Goal: Check status: Check status

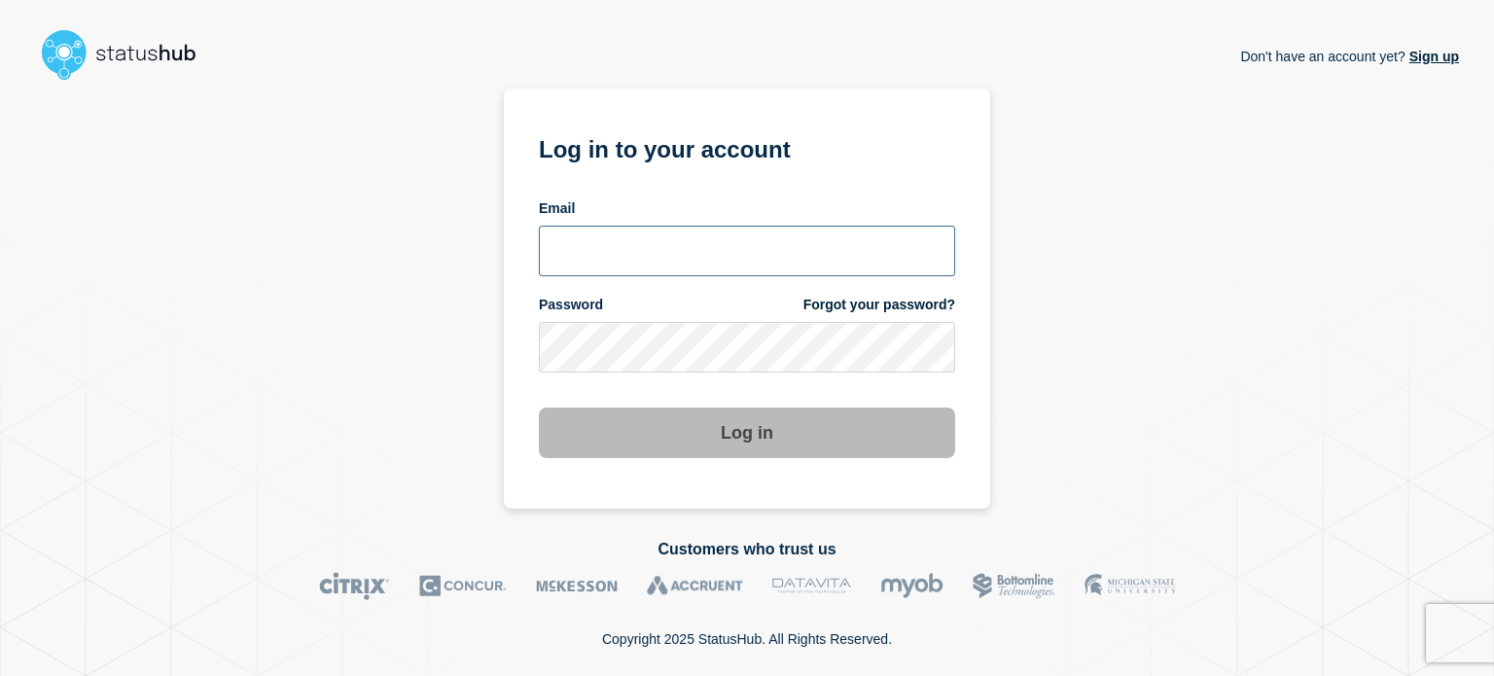
type input "xandra.martens@conexon.us"
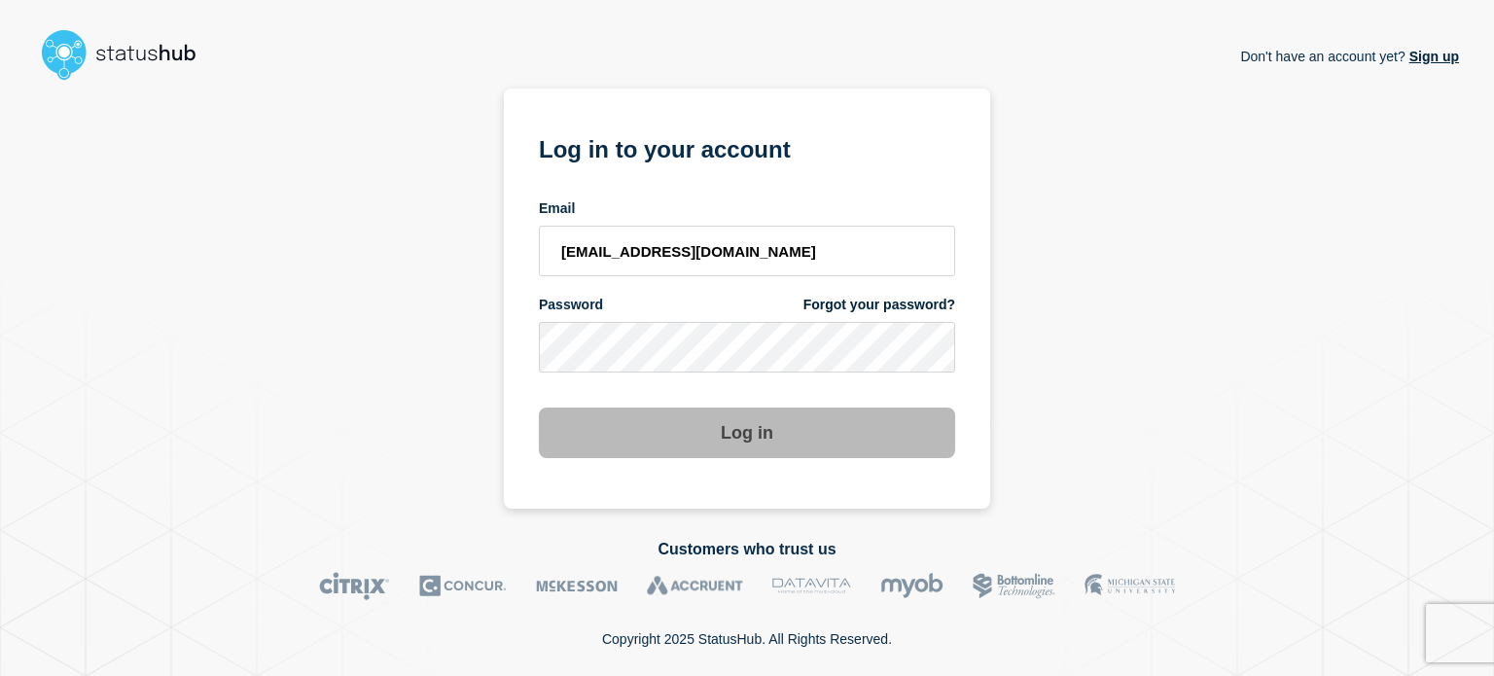
click at [755, 439] on button "Log in" at bounding box center [747, 433] width 416 height 51
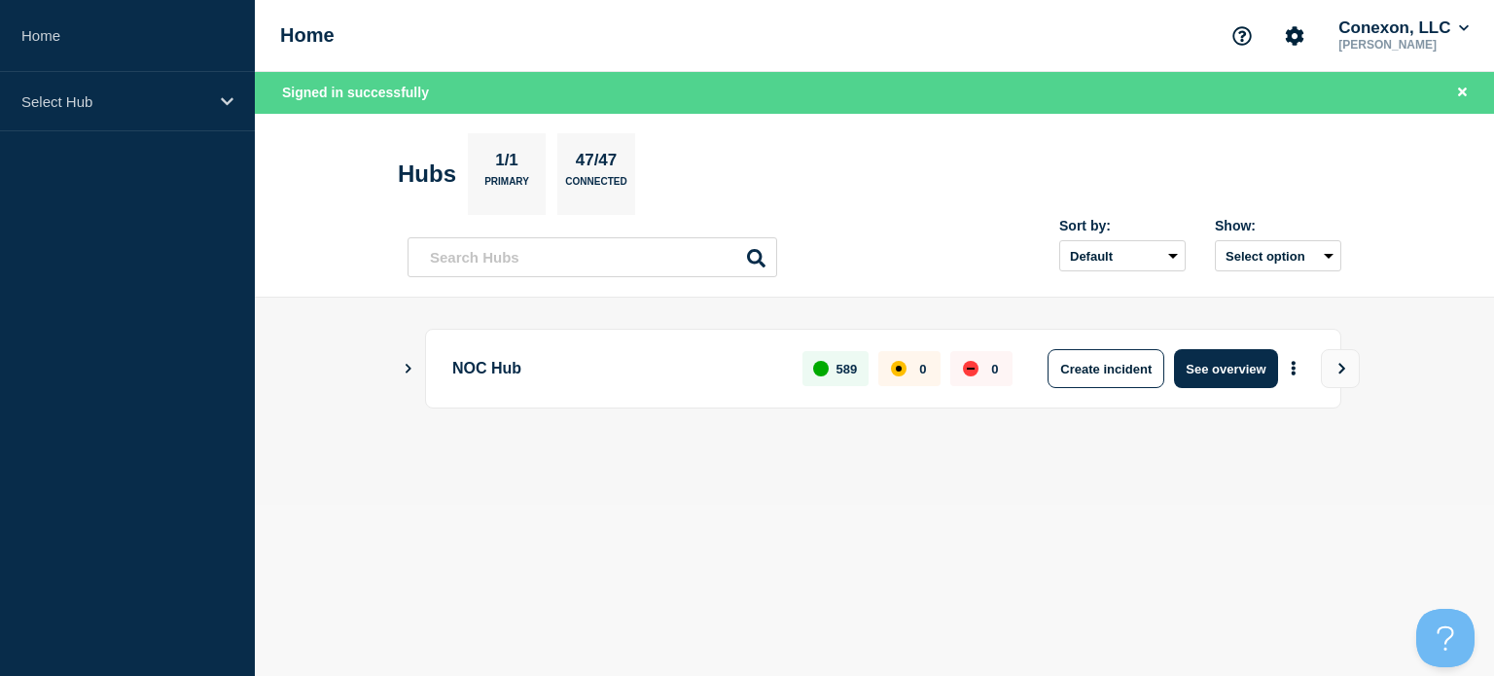
click at [1208, 388] on div "NOC Hub 589 0 0 Create incident See overview" at bounding box center [883, 369] width 916 height 80
click at [1220, 357] on button "See overview" at bounding box center [1225, 368] width 103 height 39
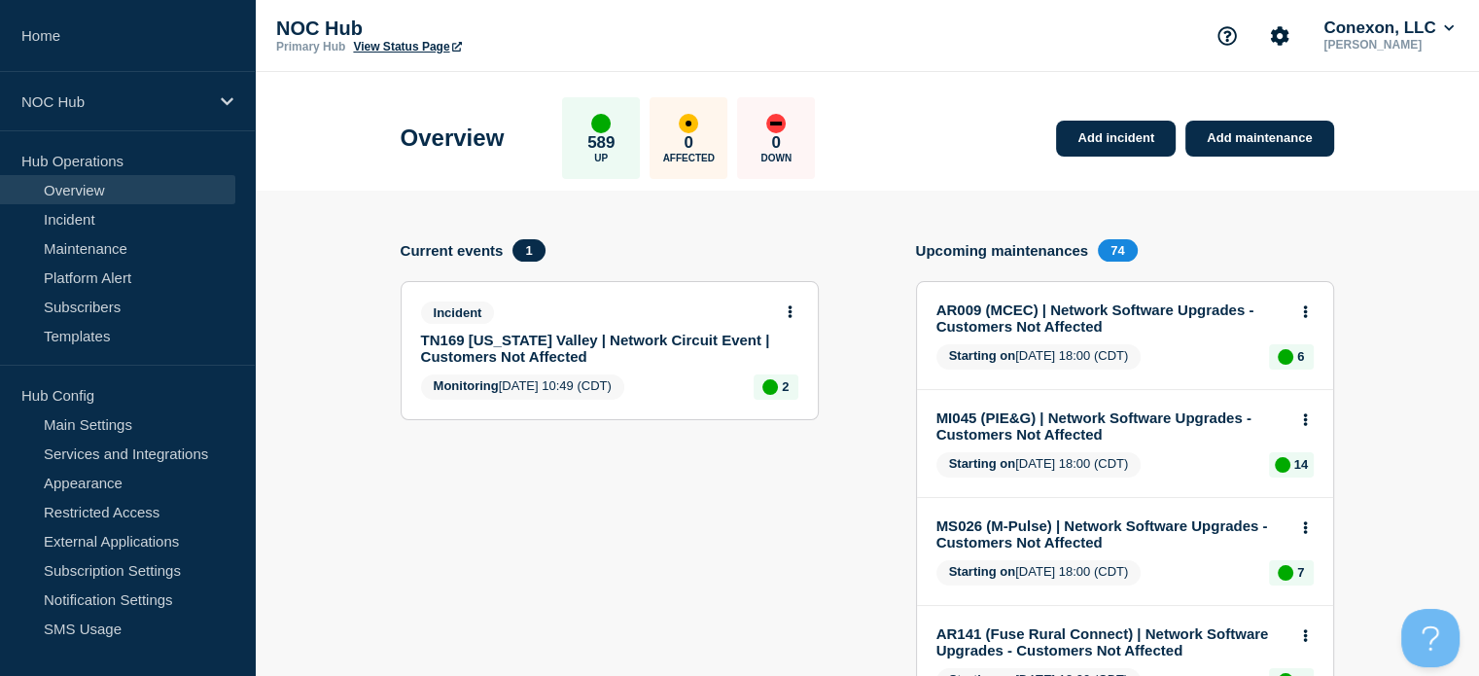
drag, startPoint x: 700, startPoint y: 447, endPoint x: 591, endPoint y: 344, distance: 150.0
